Goal: Check status: Check status

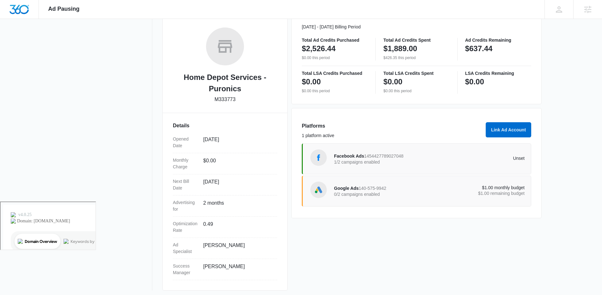
scroll to position [65, 0]
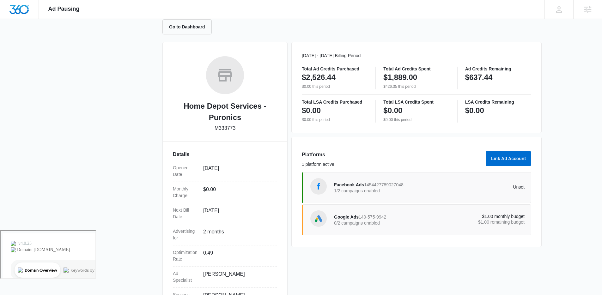
click at [381, 187] on span "1454427789027048" at bounding box center [383, 184] width 39 height 5
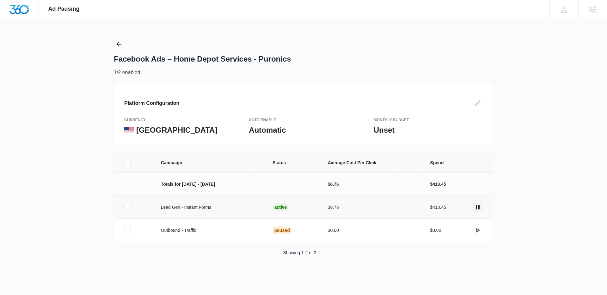
click at [480, 207] on icon "actions.pause" at bounding box center [478, 207] width 8 height 8
click at [120, 45] on icon "Back" at bounding box center [119, 44] width 8 height 8
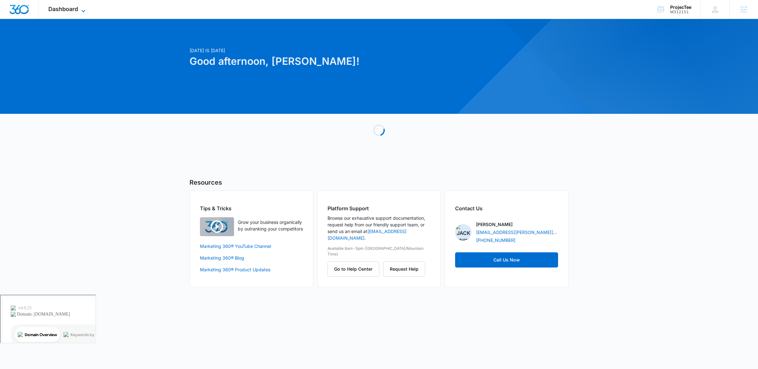
click at [83, 9] on icon at bounding box center [84, 11] width 8 height 8
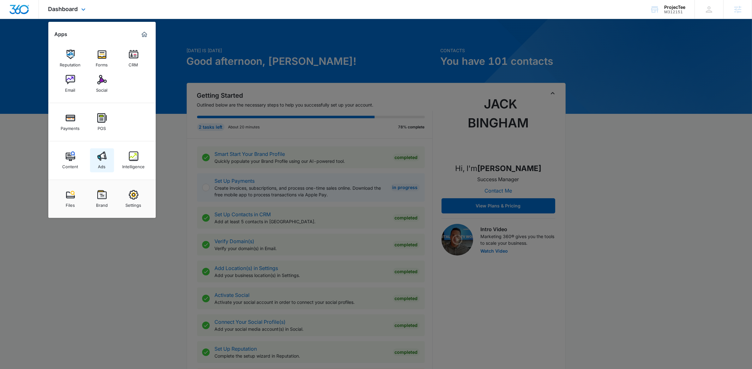
click at [108, 158] on link "Ads" at bounding box center [102, 160] width 24 height 24
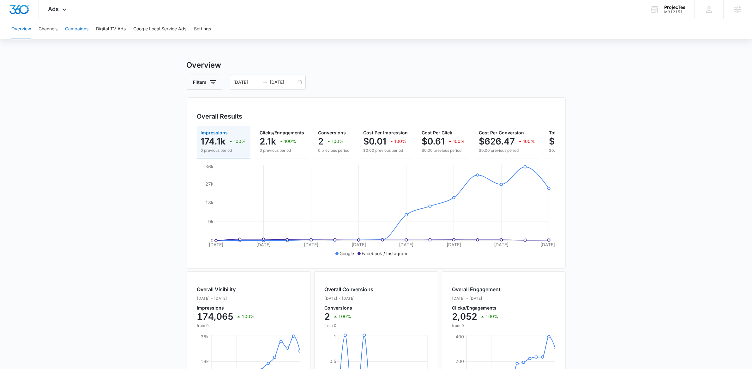
click at [72, 30] on button "Campaigns" at bounding box center [76, 29] width 23 height 20
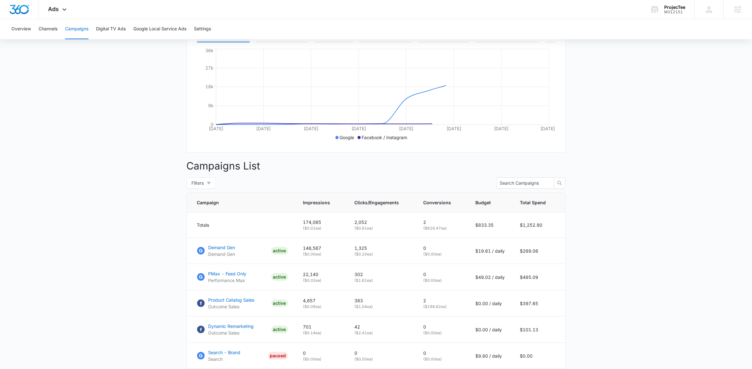
scroll to position [167, 0]
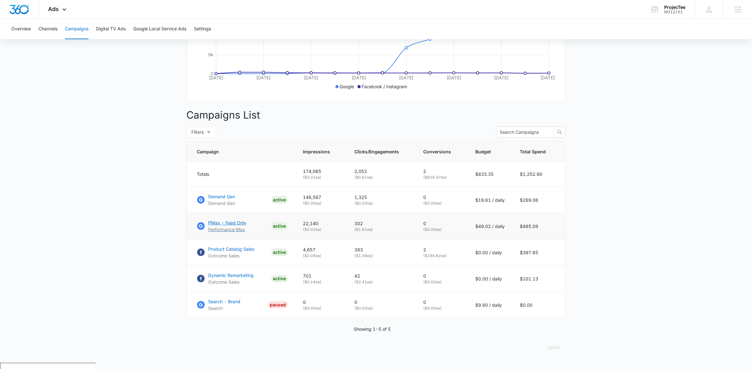
click at [225, 226] on p "PMax - Feed Only" at bounding box center [227, 222] width 38 height 7
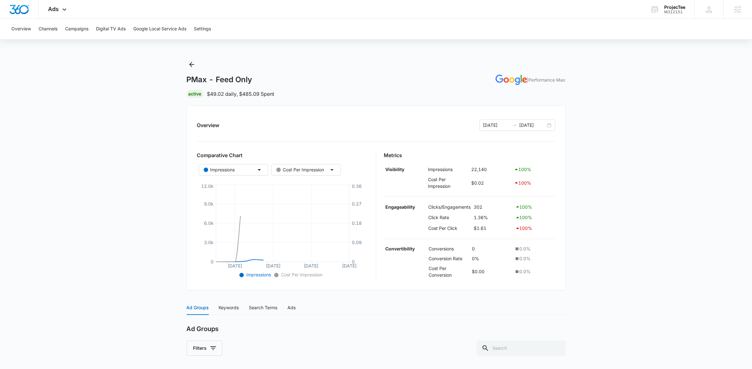
scroll to position [2, 0]
click at [193, 63] on icon "Back" at bounding box center [192, 63] width 8 height 8
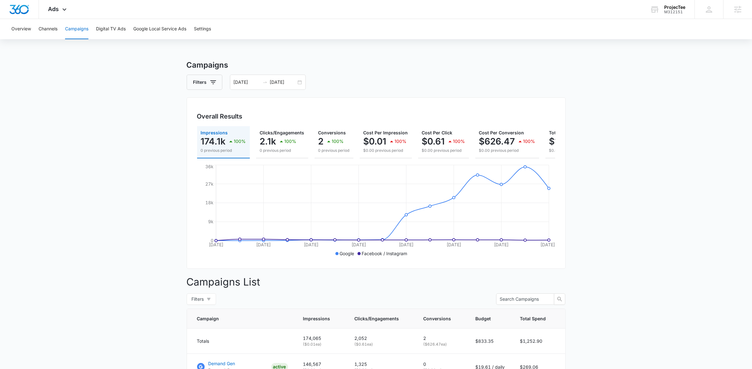
click at [96, 234] on main "Campaigns Filters [DATE] [DATE] Overall Results Impressions 174.1k 100% 0 previ…" at bounding box center [376, 294] width 752 height 470
click at [108, 152] on main "Campaigns Filters [DATE] [DATE] Overall Results Impressions 174.1k 100% 0 previ…" at bounding box center [376, 294] width 752 height 470
